Goal: Transaction & Acquisition: Book appointment/travel/reservation

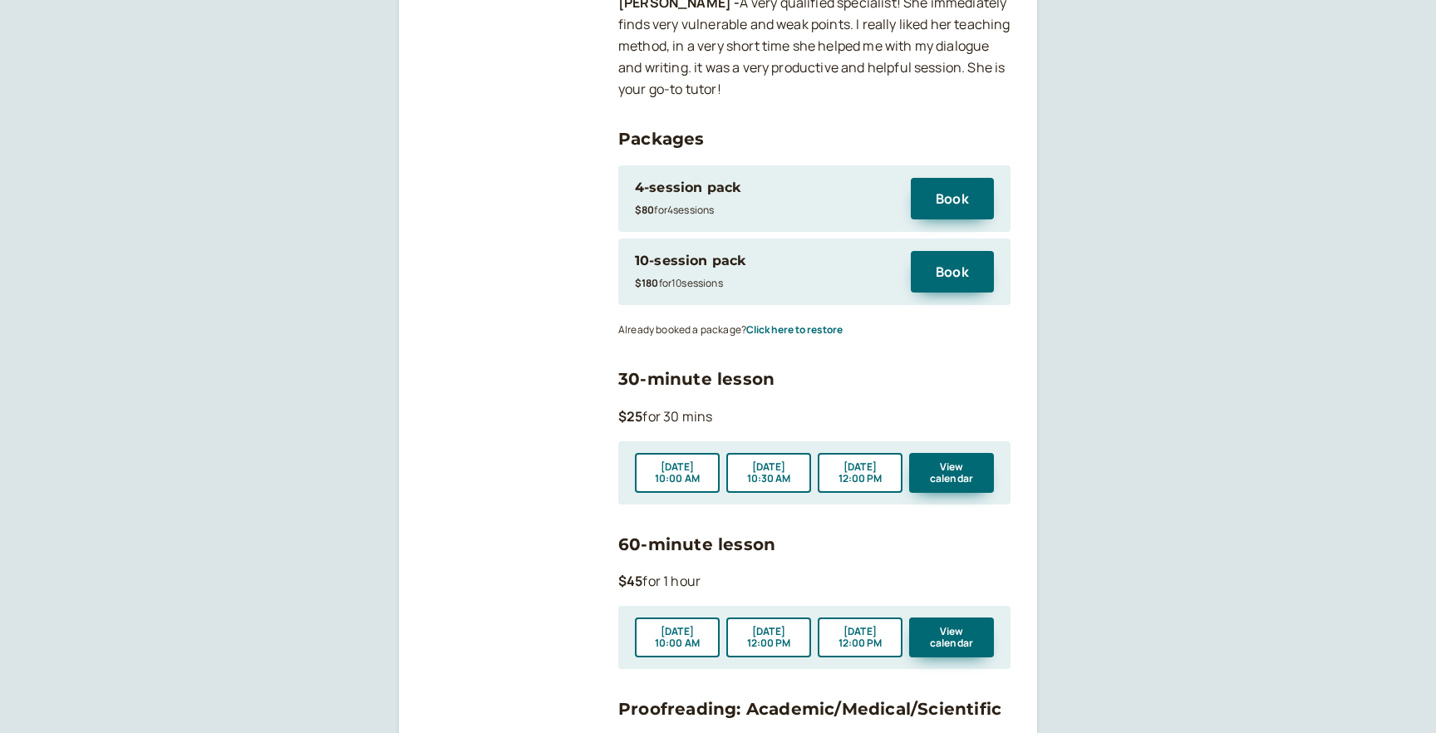
scroll to position [1746, 0]
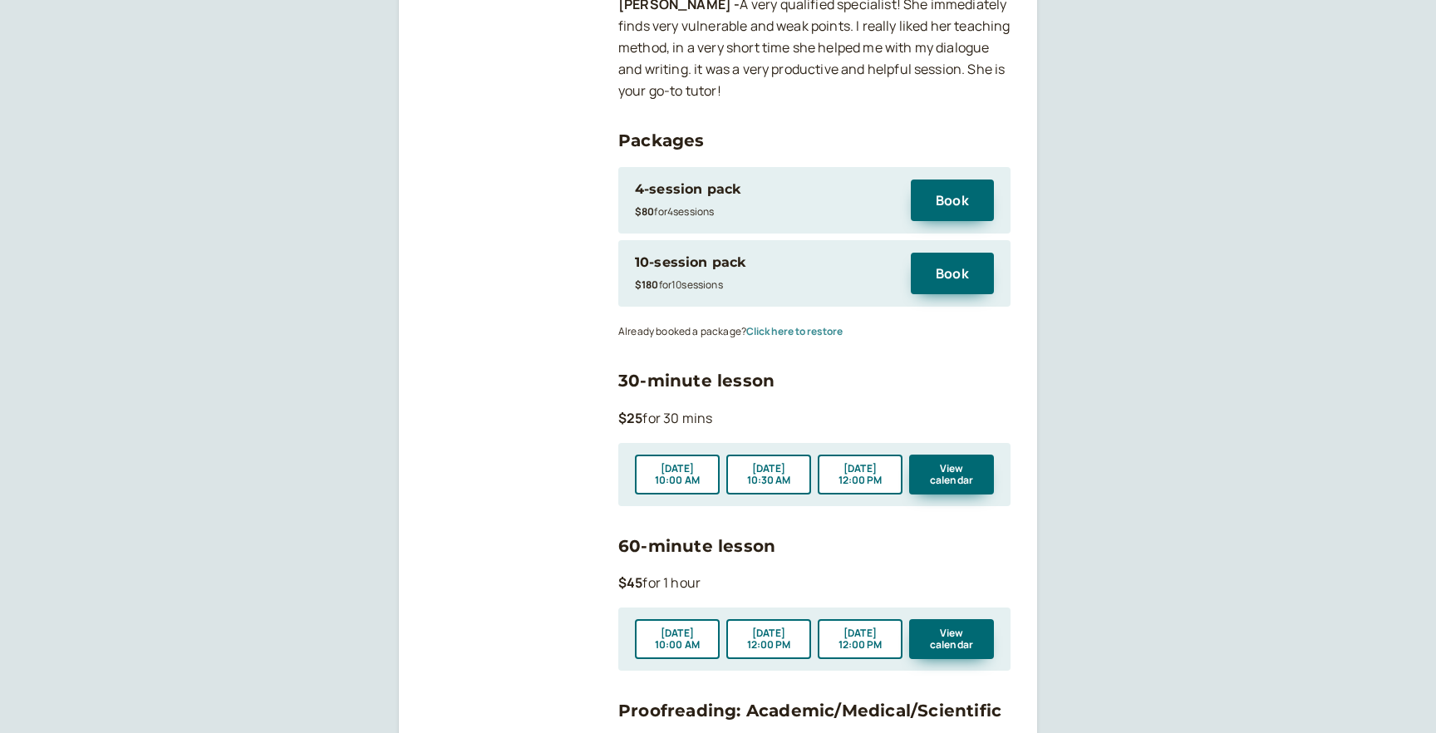
click at [799, 326] on button "Click here to restore" at bounding box center [794, 332] width 96 height 12
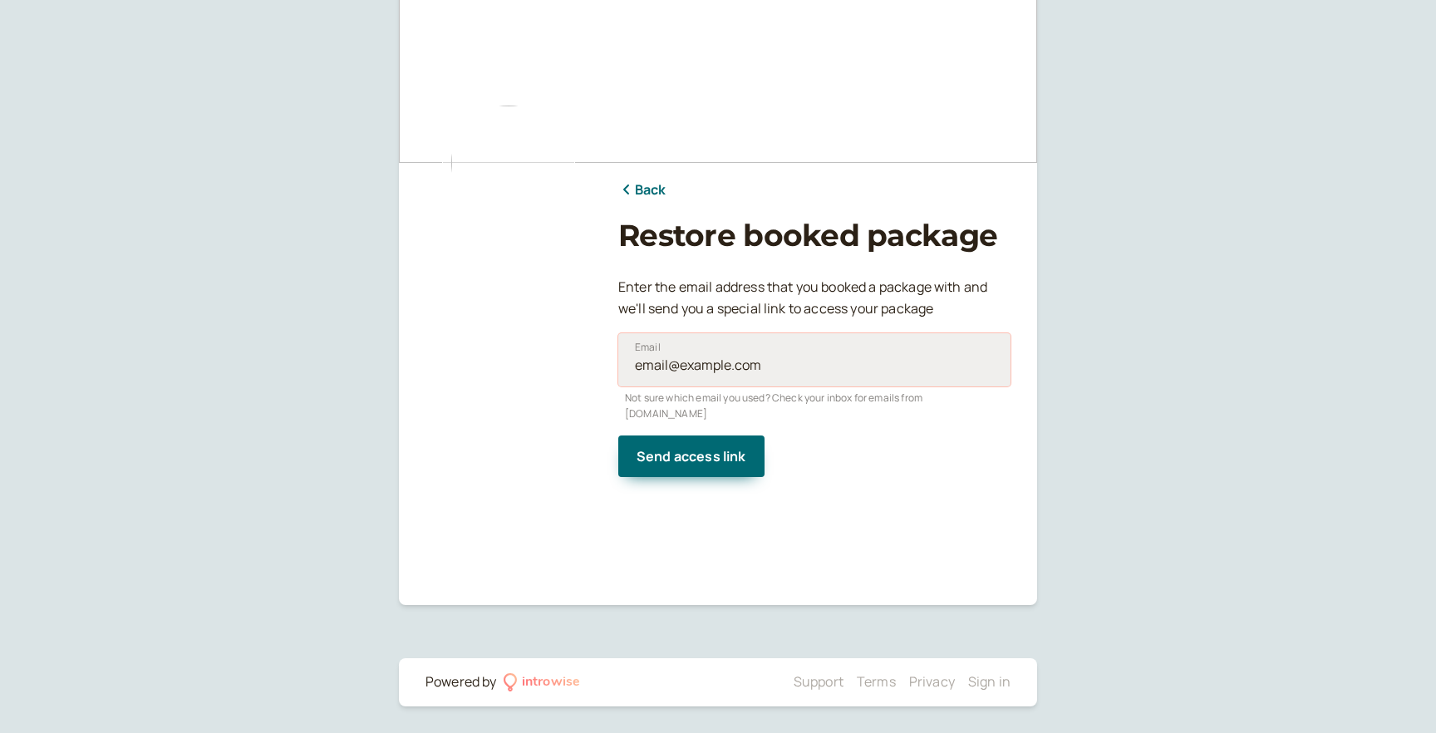
click at [712, 358] on input "Email" at bounding box center [814, 359] width 392 height 53
type input "[EMAIL_ADDRESS][DOMAIN_NAME]"
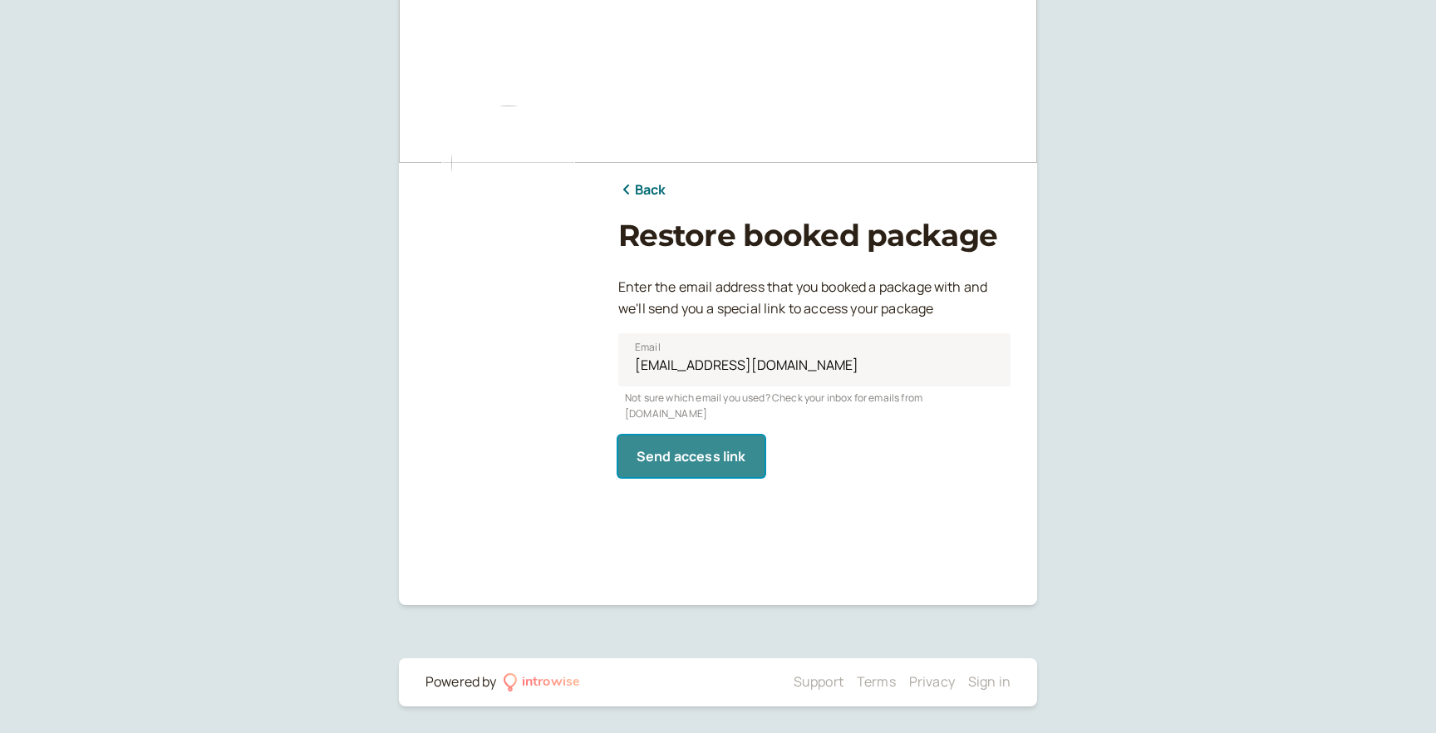
click at [707, 447] on span "Send access link" at bounding box center [691, 456] width 110 height 18
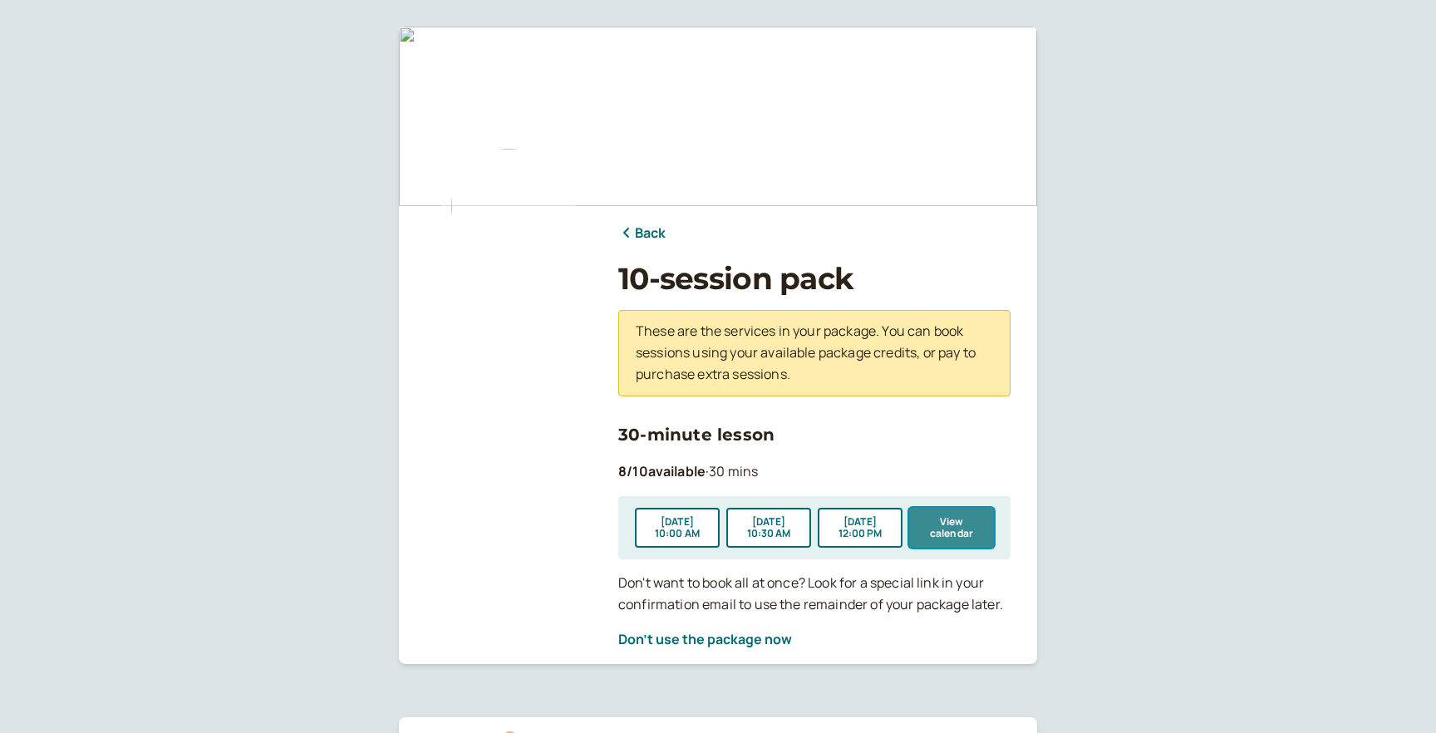
click at [932, 518] on button "View calendar" at bounding box center [951, 528] width 85 height 40
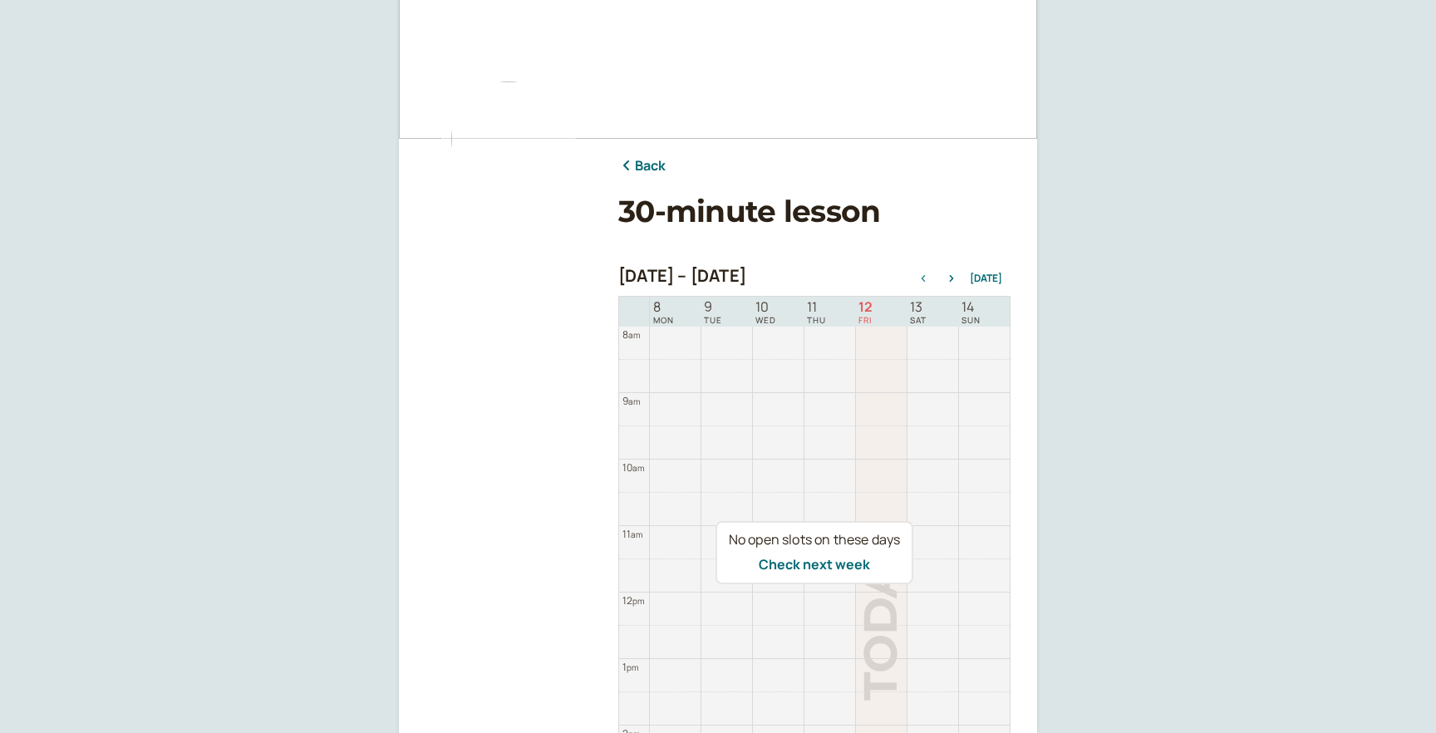
scroll to position [95, 0]
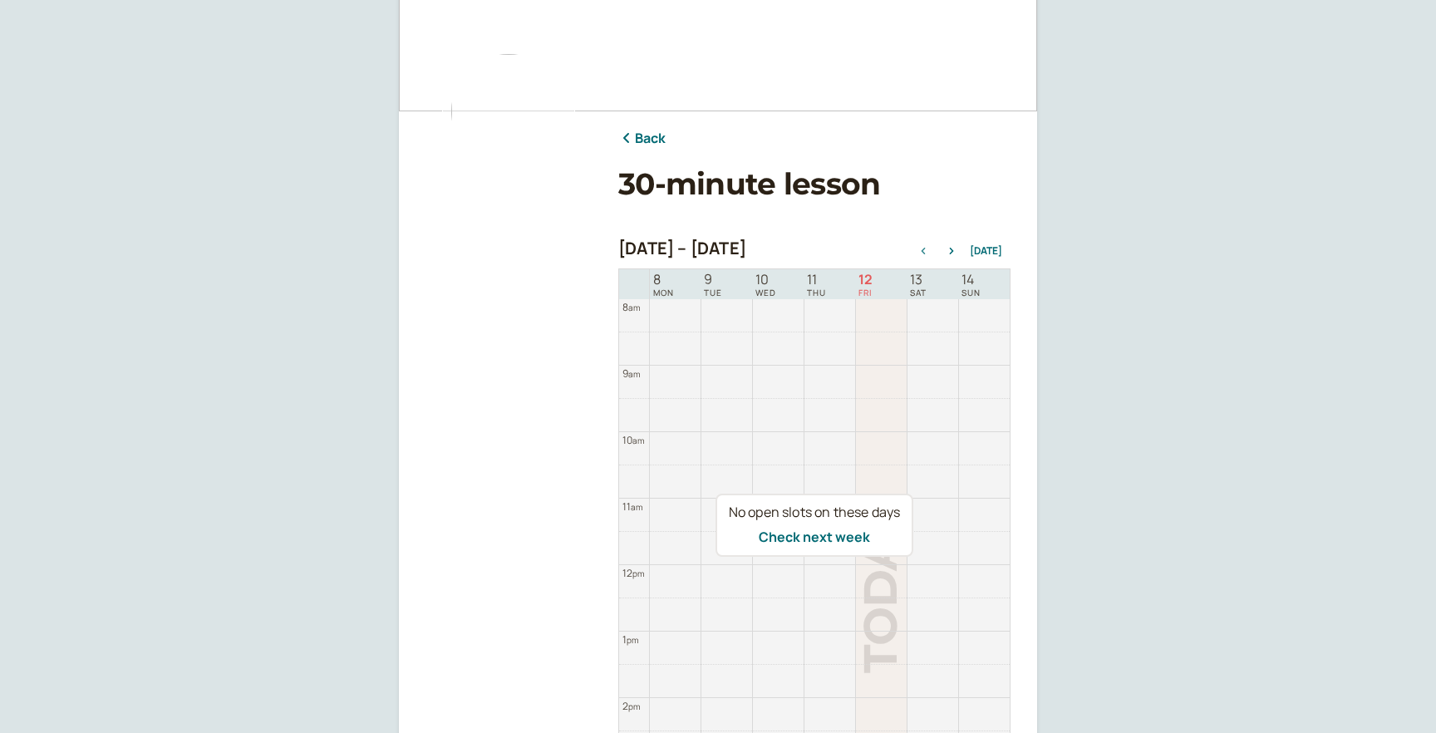
click at [958, 257] on div "Sep 8 – Sep 15, 2025 Today" at bounding box center [814, 249] width 392 height 23
click at [953, 252] on icon "button" at bounding box center [951, 251] width 20 height 7
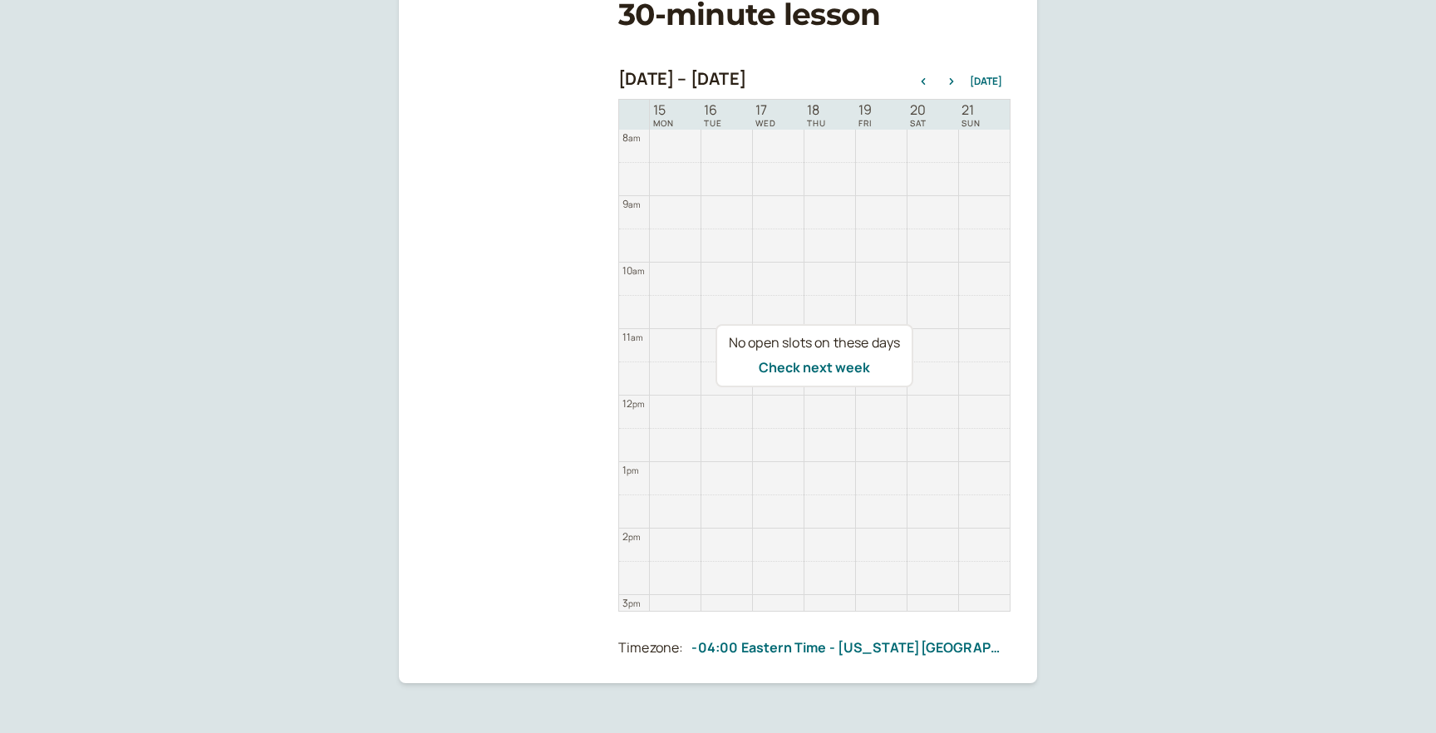
scroll to position [261, 0]
click at [959, 80] on button "button" at bounding box center [951, 85] width 20 height 12
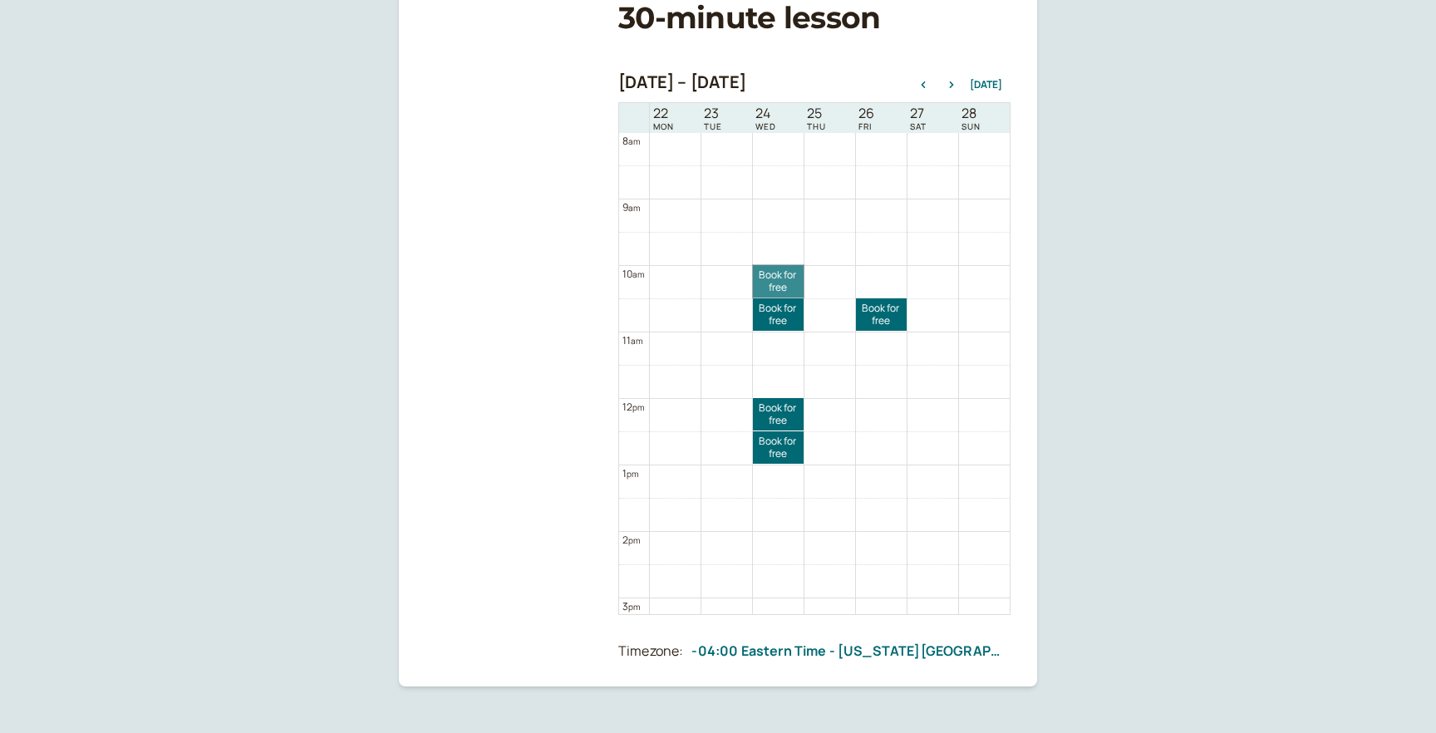
click at [765, 282] on link "Book for free free" at bounding box center [778, 281] width 51 height 32
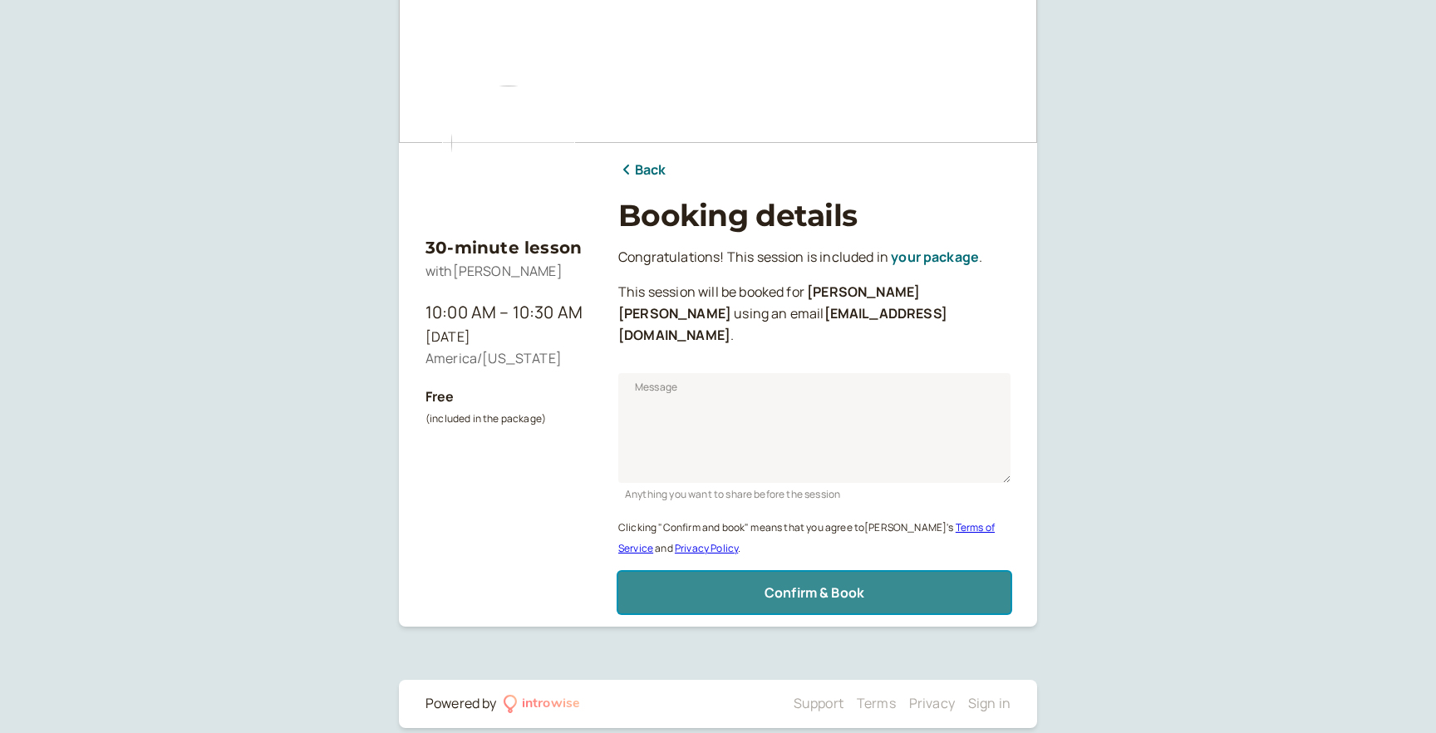
click at [773, 583] on span "Confirm & Book" at bounding box center [814, 592] width 100 height 18
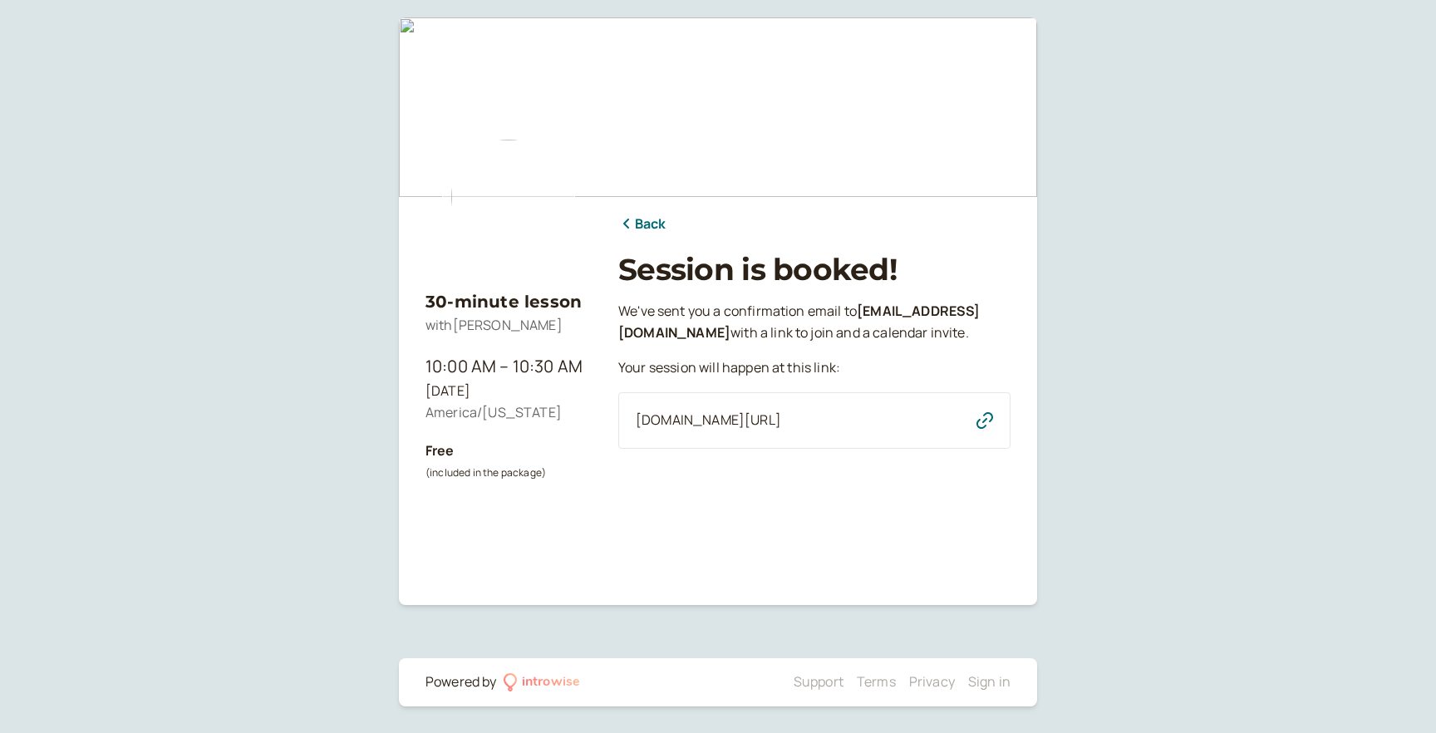
click at [656, 225] on link "Back" at bounding box center [642, 225] width 48 height 22
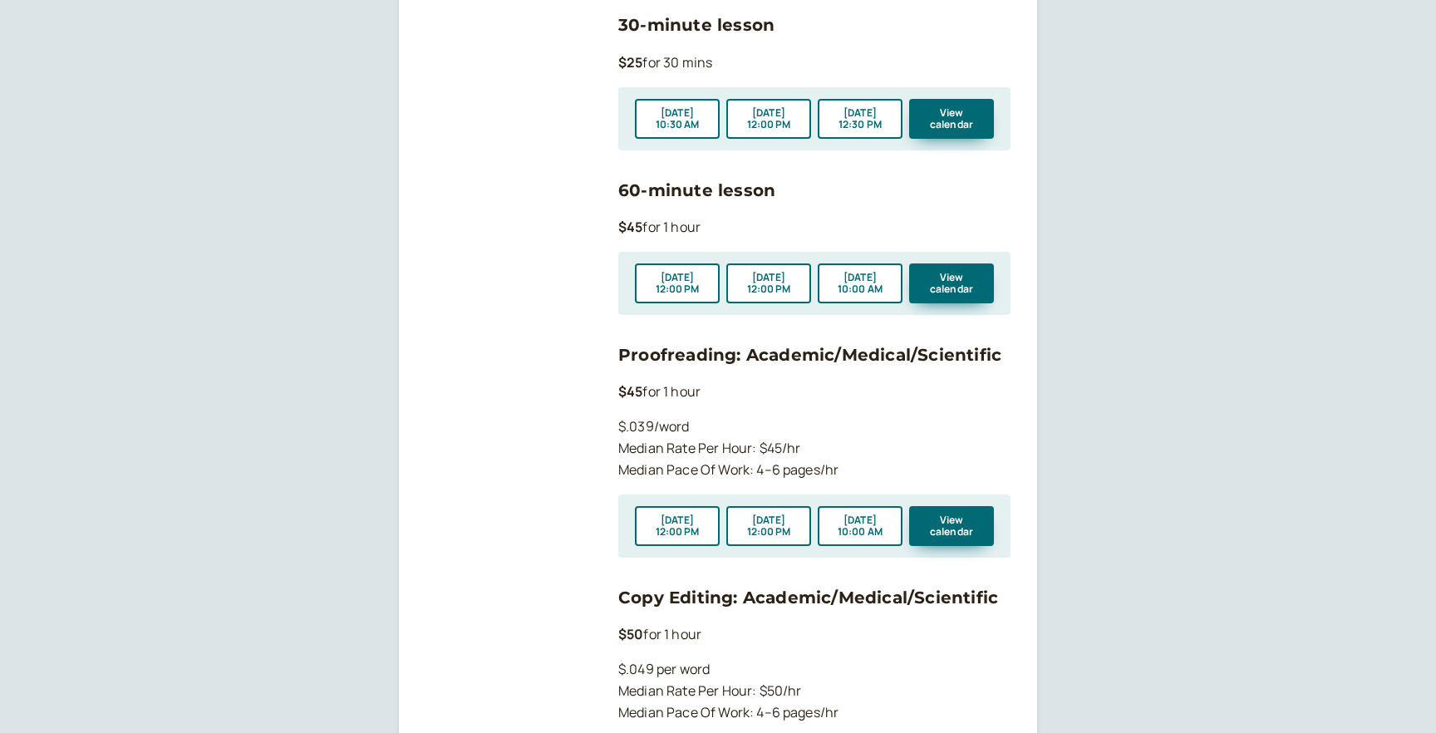
scroll to position [2138, 0]
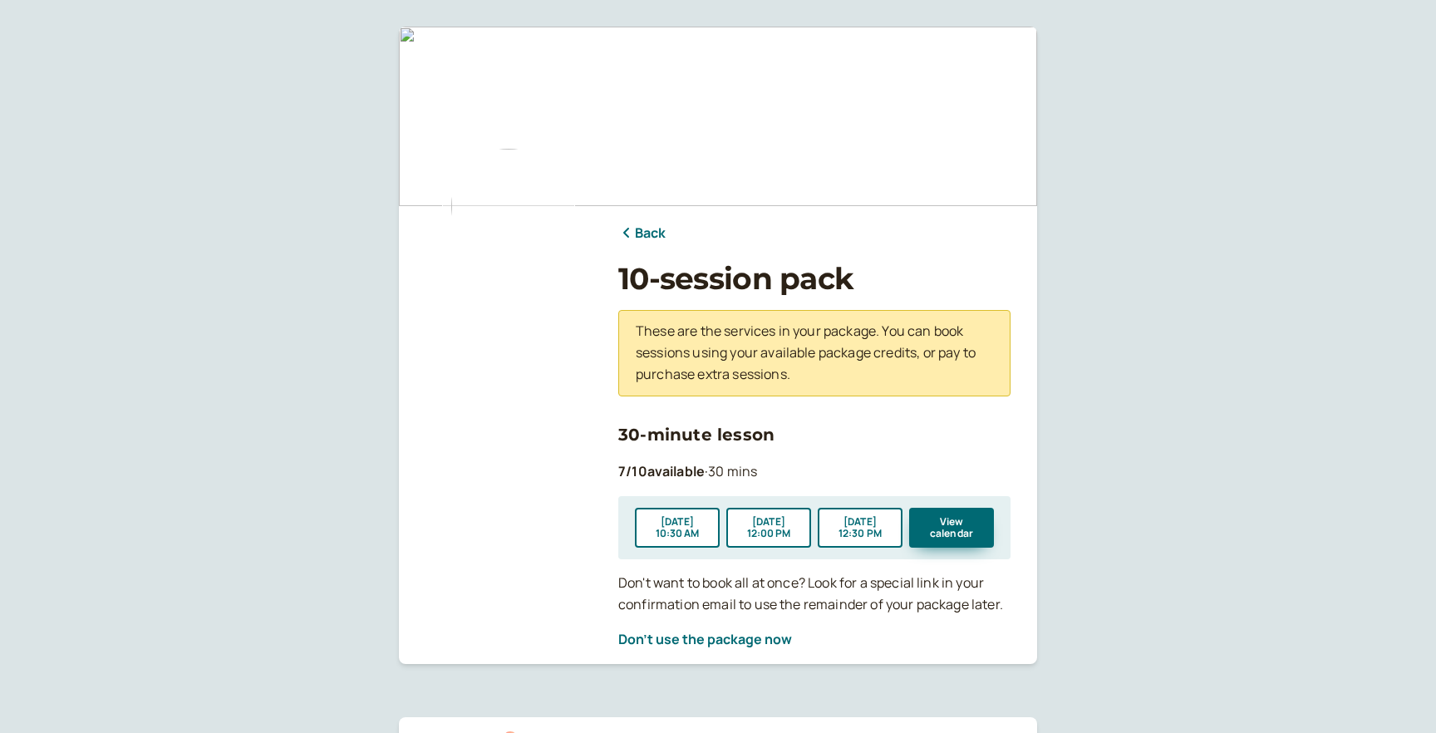
scroll to position [59, 0]
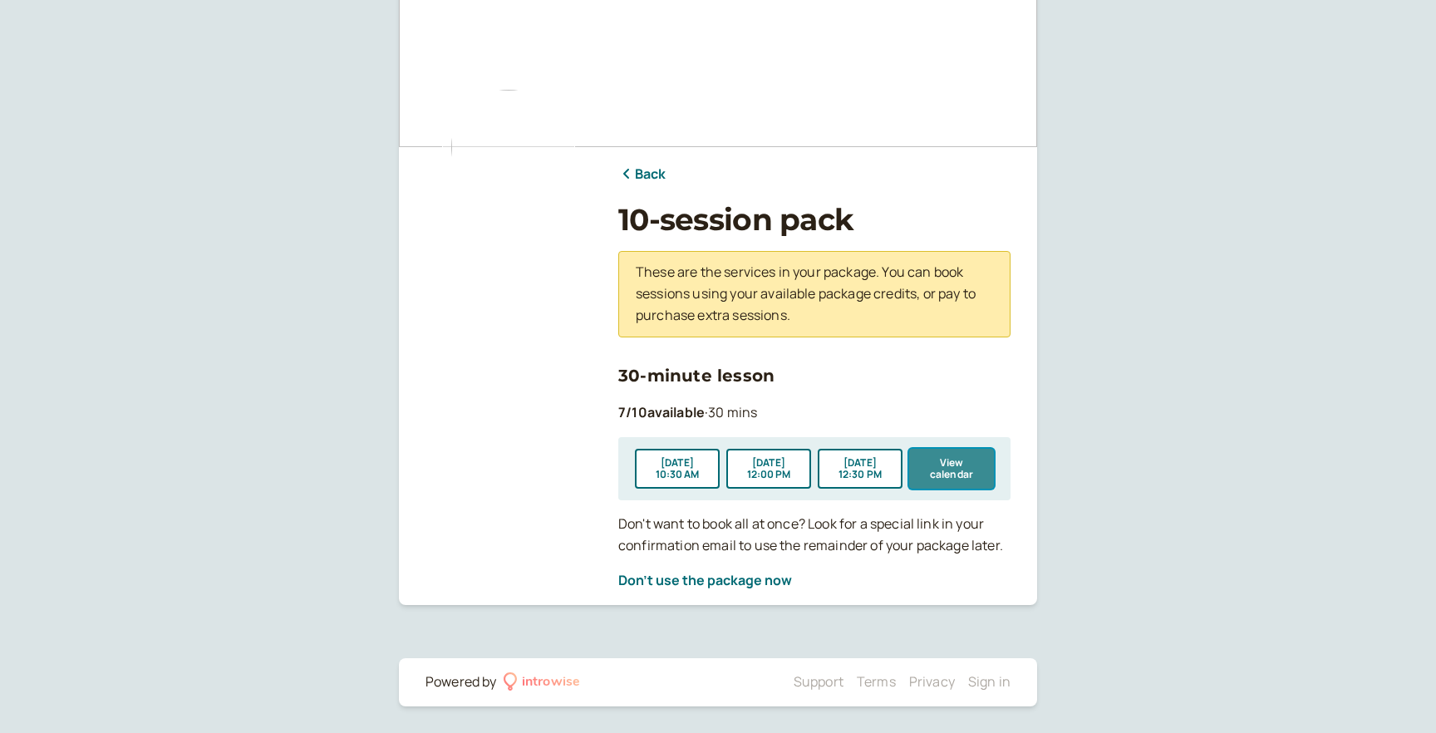
click at [935, 473] on button "View calendar" at bounding box center [951, 469] width 85 height 40
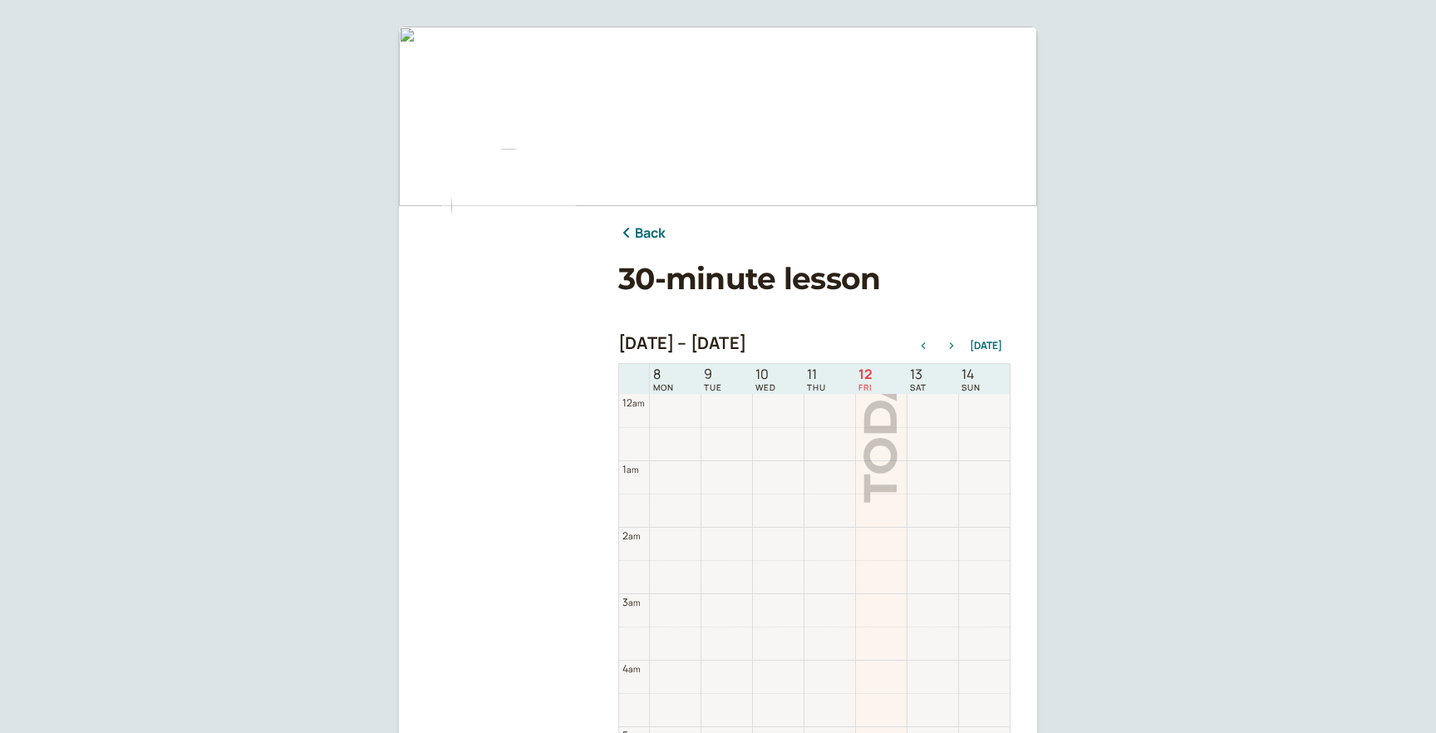
scroll to position [533, 0]
click at [954, 346] on icon "button" at bounding box center [952, 345] width 4 height 7
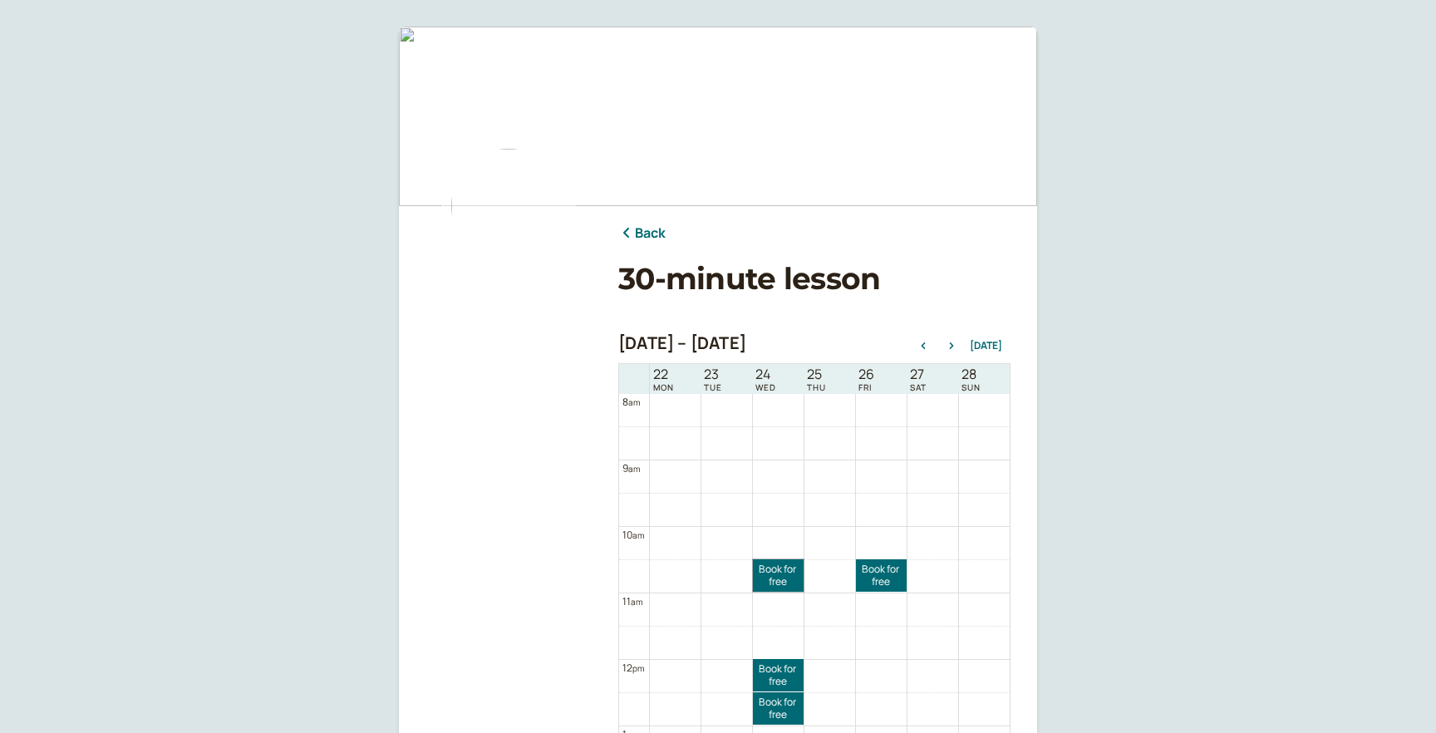
click at [770, 585] on link "Book for free free" at bounding box center [778, 575] width 51 height 32
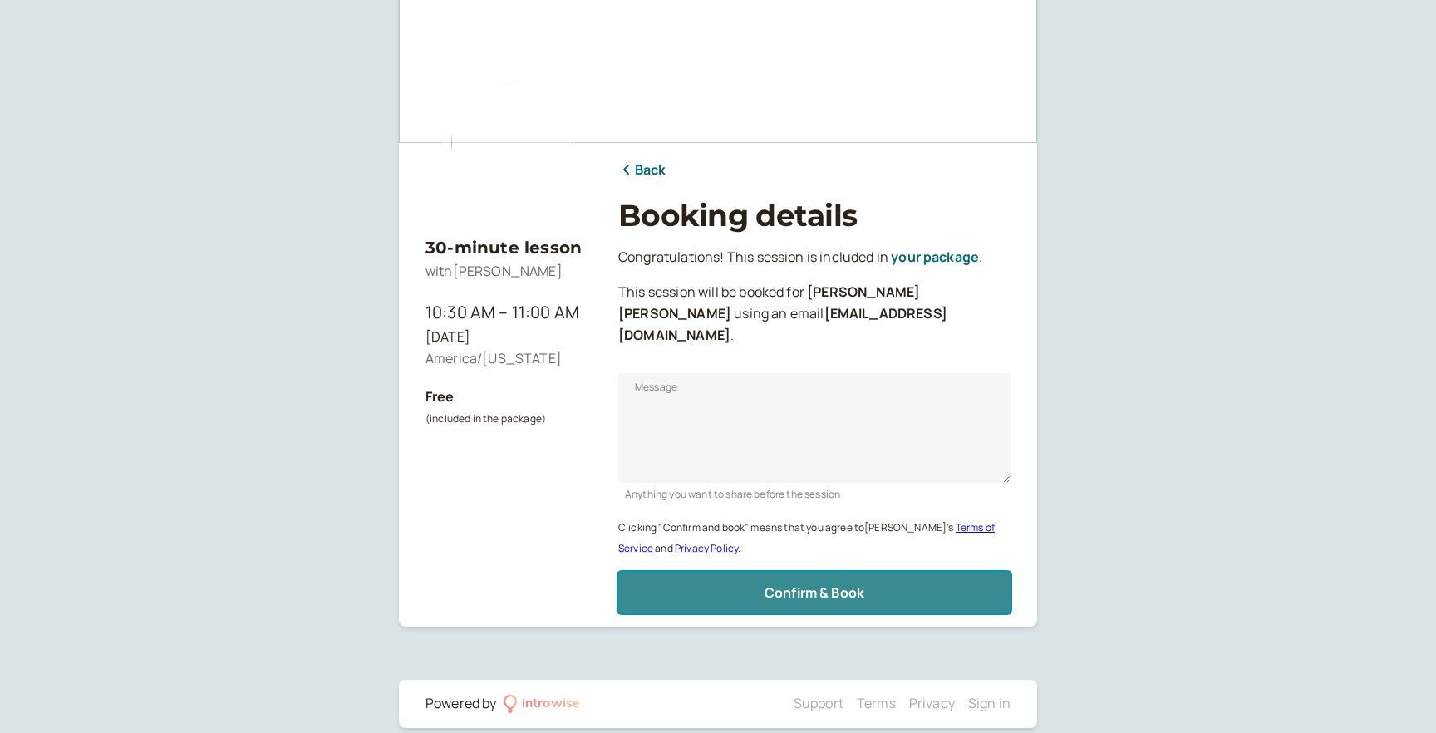
click at [806, 583] on span "Confirm & Book" at bounding box center [814, 592] width 100 height 18
